Goal: Task Accomplishment & Management: Complete application form

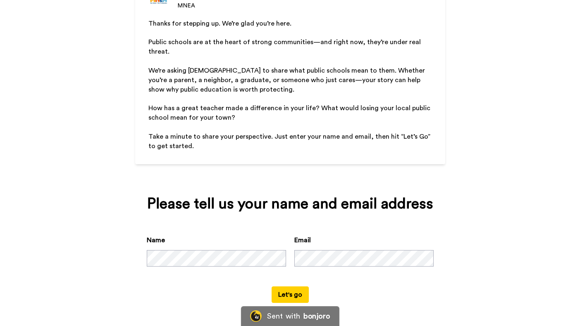
scroll to position [102, 0]
click at [291, 297] on button "Let's go" at bounding box center [289, 295] width 37 height 17
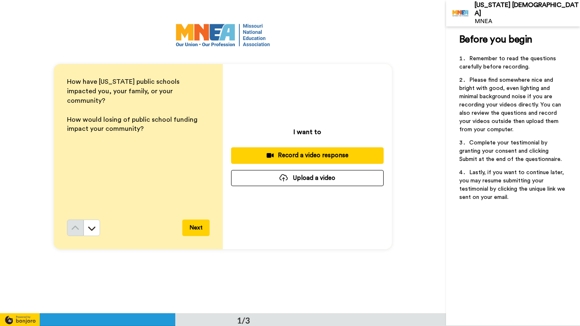
click at [195, 228] on button "Next" at bounding box center [195, 228] width 27 height 17
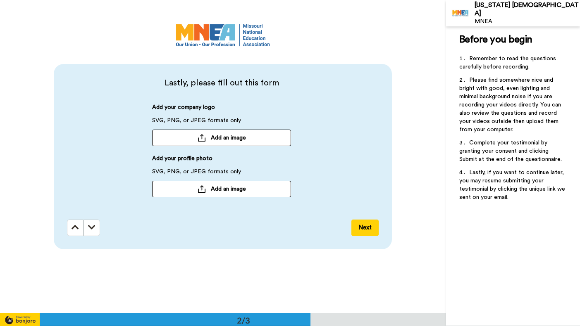
scroll to position [314, 0]
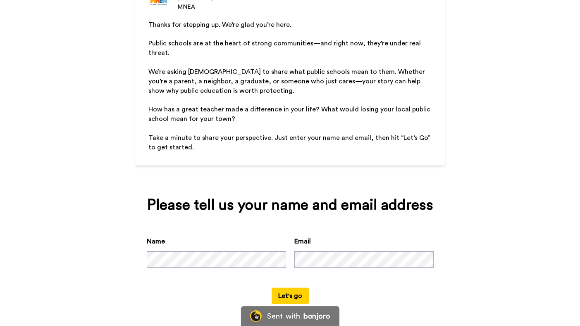
scroll to position [102, 0]
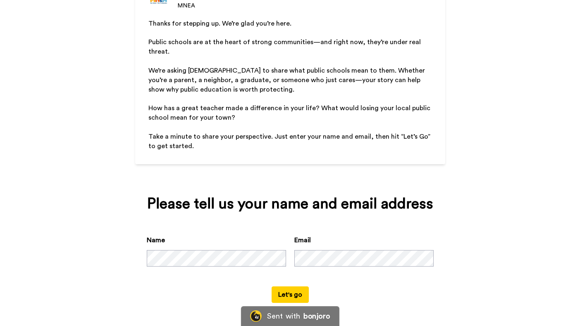
click at [295, 294] on button "Let's go" at bounding box center [289, 295] width 37 height 17
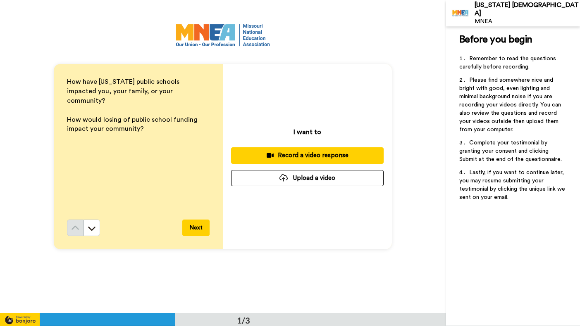
click at [307, 155] on div "Record a video response" at bounding box center [307, 155] width 139 height 9
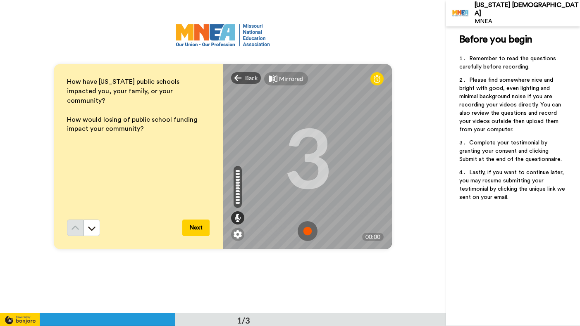
click at [307, 231] on img at bounding box center [308, 231] width 20 height 20
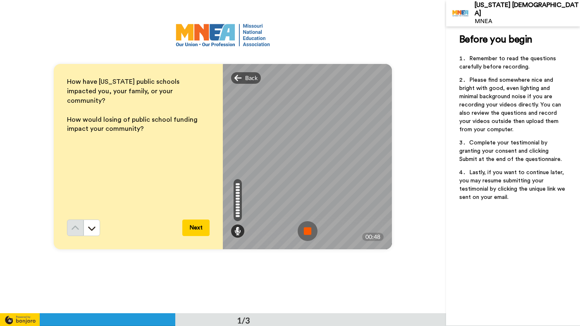
click at [308, 232] on img at bounding box center [308, 231] width 20 height 20
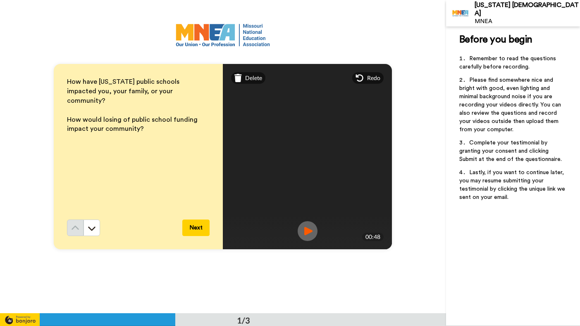
click at [190, 229] on button "Next" at bounding box center [195, 228] width 27 height 17
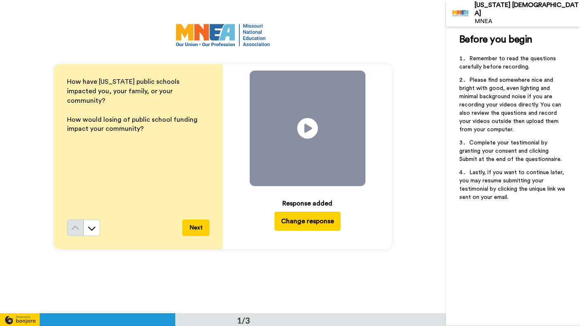
scroll to position [314, 0]
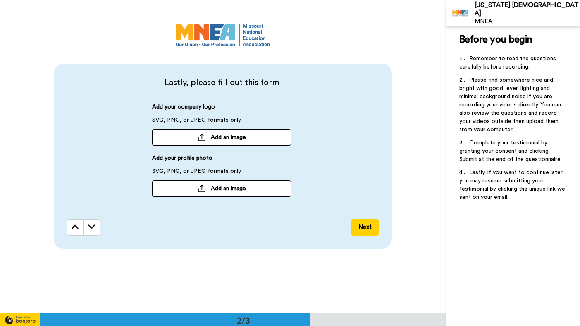
click at [364, 227] on button "Next" at bounding box center [364, 227] width 27 height 17
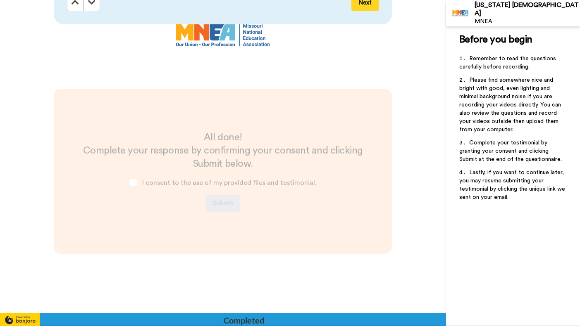
scroll to position [553, 0]
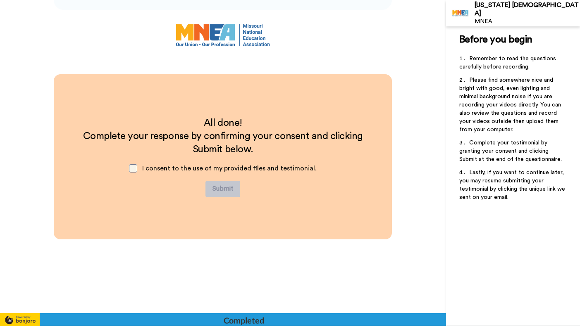
click at [137, 167] on span at bounding box center [133, 168] width 8 height 8
click at [222, 188] on button "Submit" at bounding box center [222, 189] width 35 height 17
